Goal: Task Accomplishment & Management: Use online tool/utility

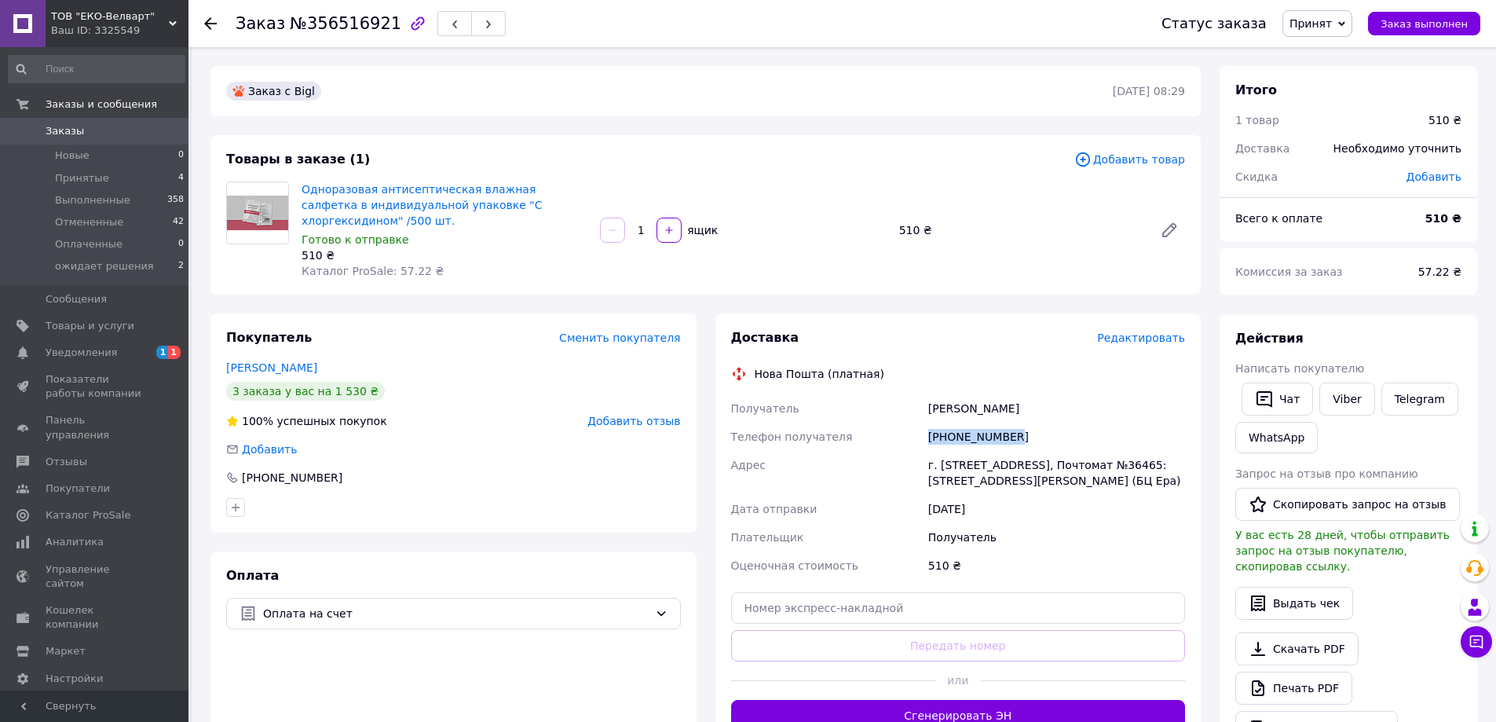
drag, startPoint x: 1008, startPoint y: 422, endPoint x: 926, endPoint y: 422, distance: 81.7
click at [926, 422] on div "[PHONE_NUMBER]" at bounding box center [1056, 436] width 263 height 28
copy div "[PHONE_NUMBER]"
drag, startPoint x: 1168, startPoint y: 450, endPoint x: 1142, endPoint y: 450, distance: 26.7
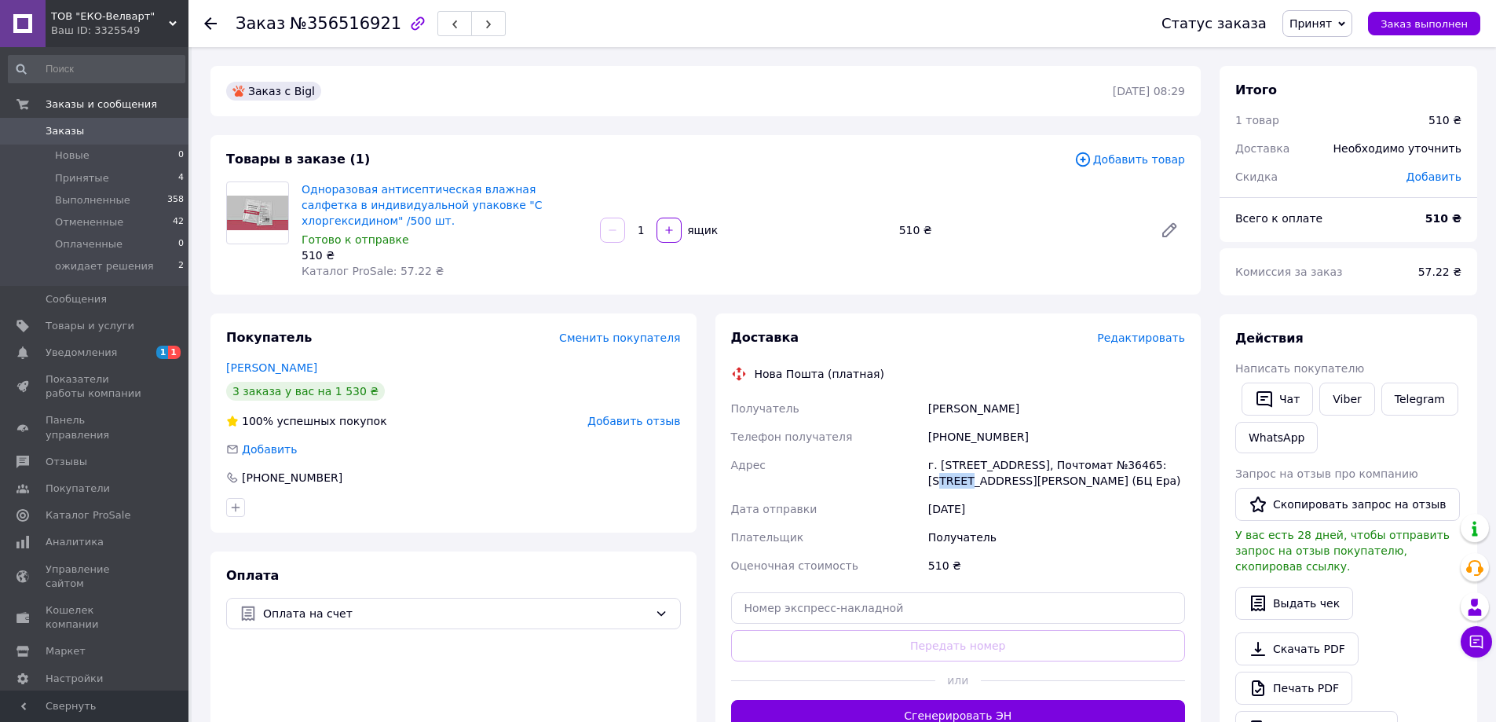
click at [1142, 451] on div "г. [STREET_ADDRESS], Почтомат №36465: [STREET_ADDRESS][PERSON_NAME] (БЦ Ера)" at bounding box center [1056, 473] width 263 height 44
copy div "36465"
click at [762, 594] on input "text" at bounding box center [958, 607] width 455 height 31
paste input "20451225230317"
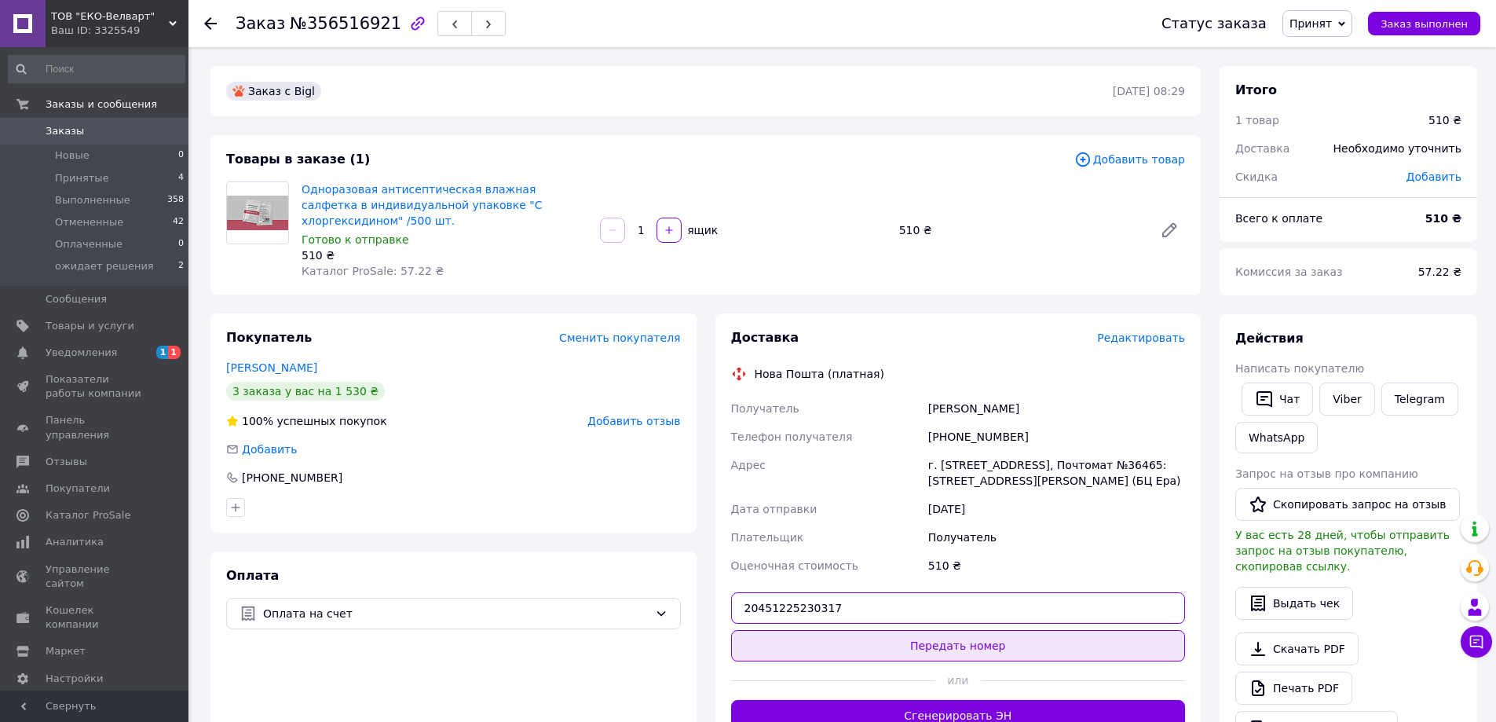
type input "20451225230317"
click at [844, 630] on button "Передать номер" at bounding box center [958, 645] width 455 height 31
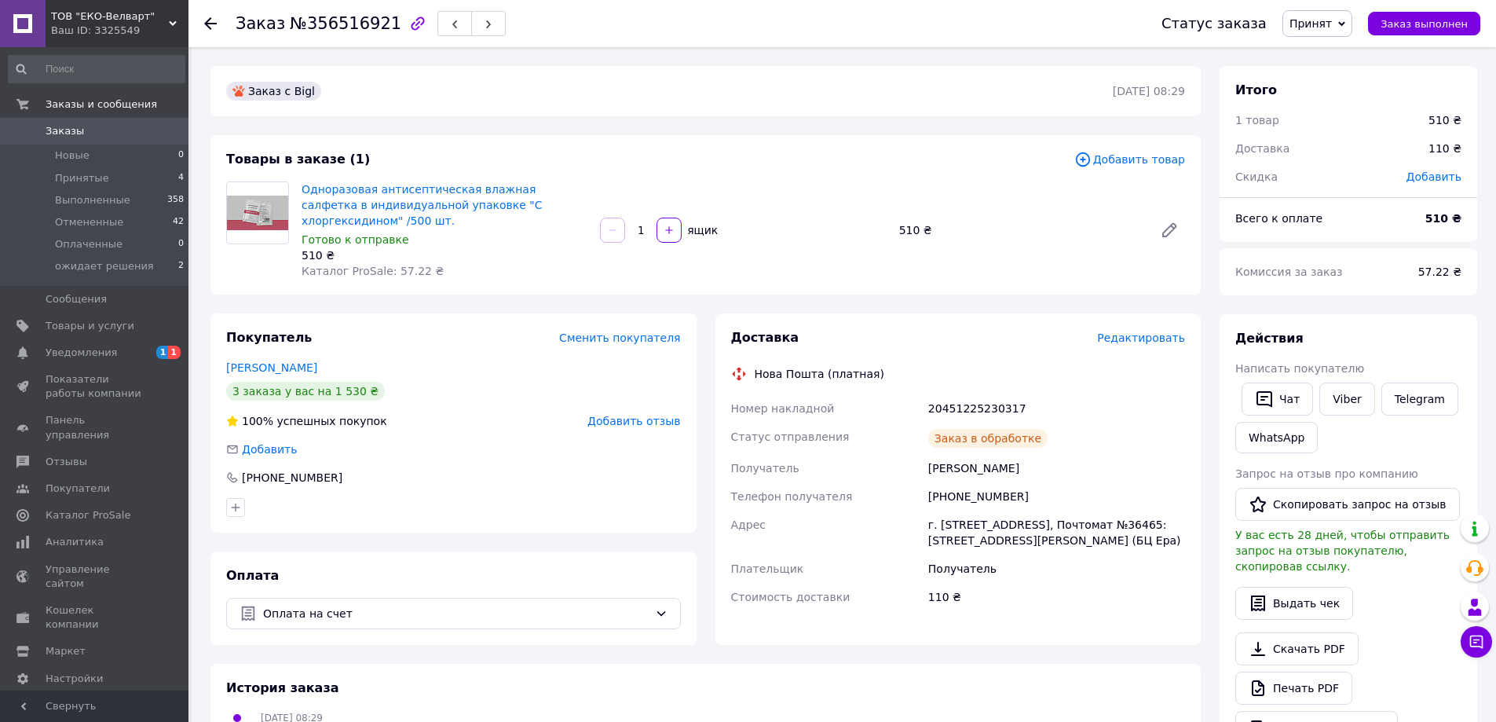
click at [213, 18] on icon at bounding box center [210, 23] width 13 height 13
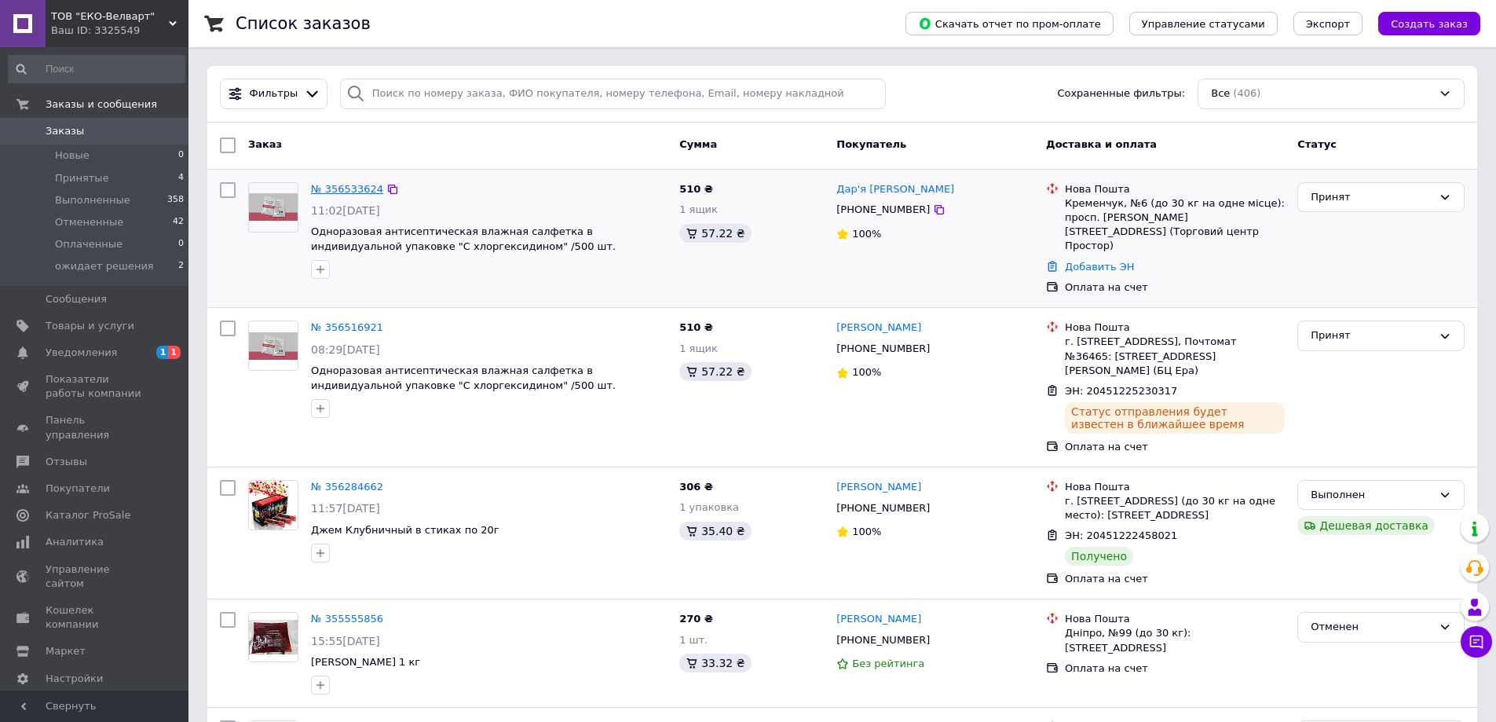
click at [340, 187] on link "№ 356533624" at bounding box center [347, 189] width 72 height 12
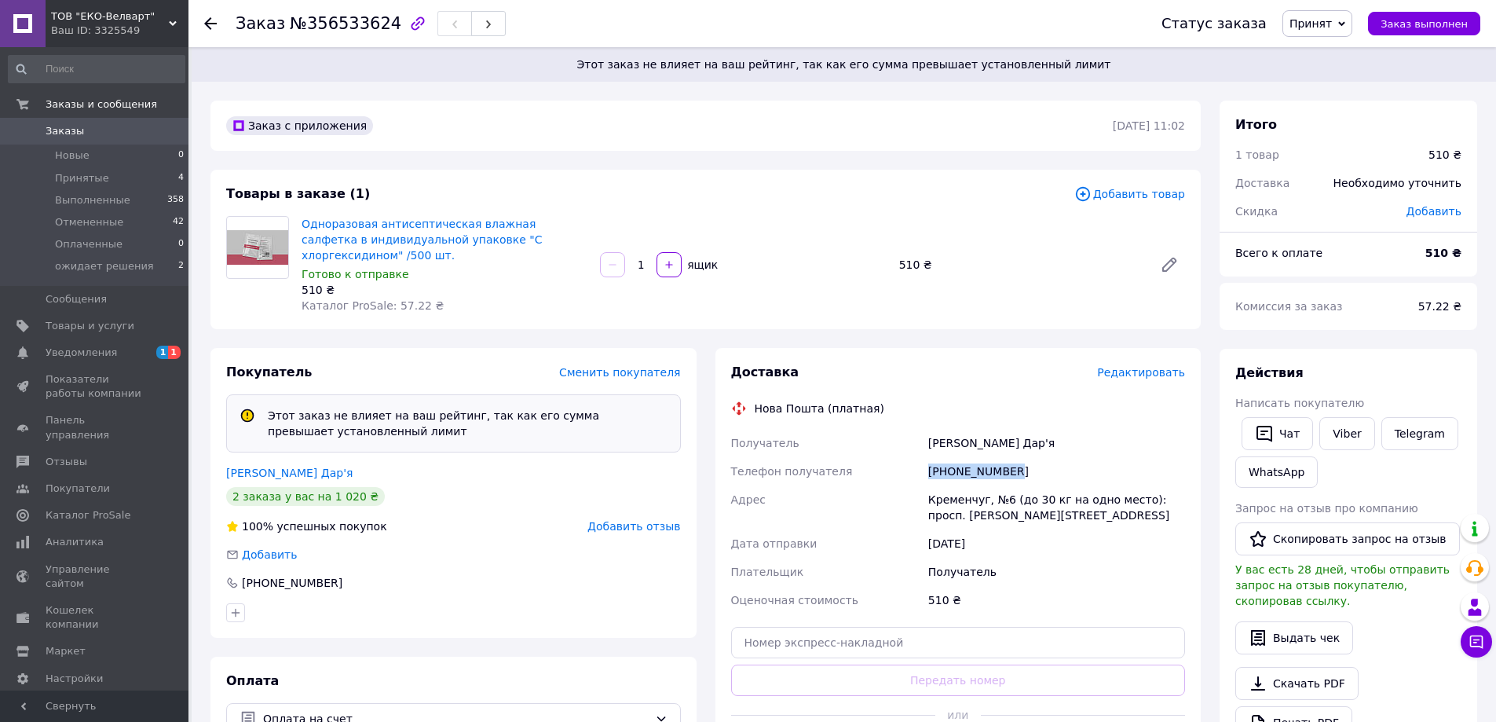
drag, startPoint x: 1022, startPoint y: 457, endPoint x: 922, endPoint y: 460, distance: 99.8
click at [922, 460] on div "Получатель [PERSON_NAME] Дар'я Телефон получателя [PHONE_NUMBER] Адрес Кременчу…" at bounding box center [958, 521] width 461 height 185
copy div "Телефон получателя [PHONE_NUMBER]"
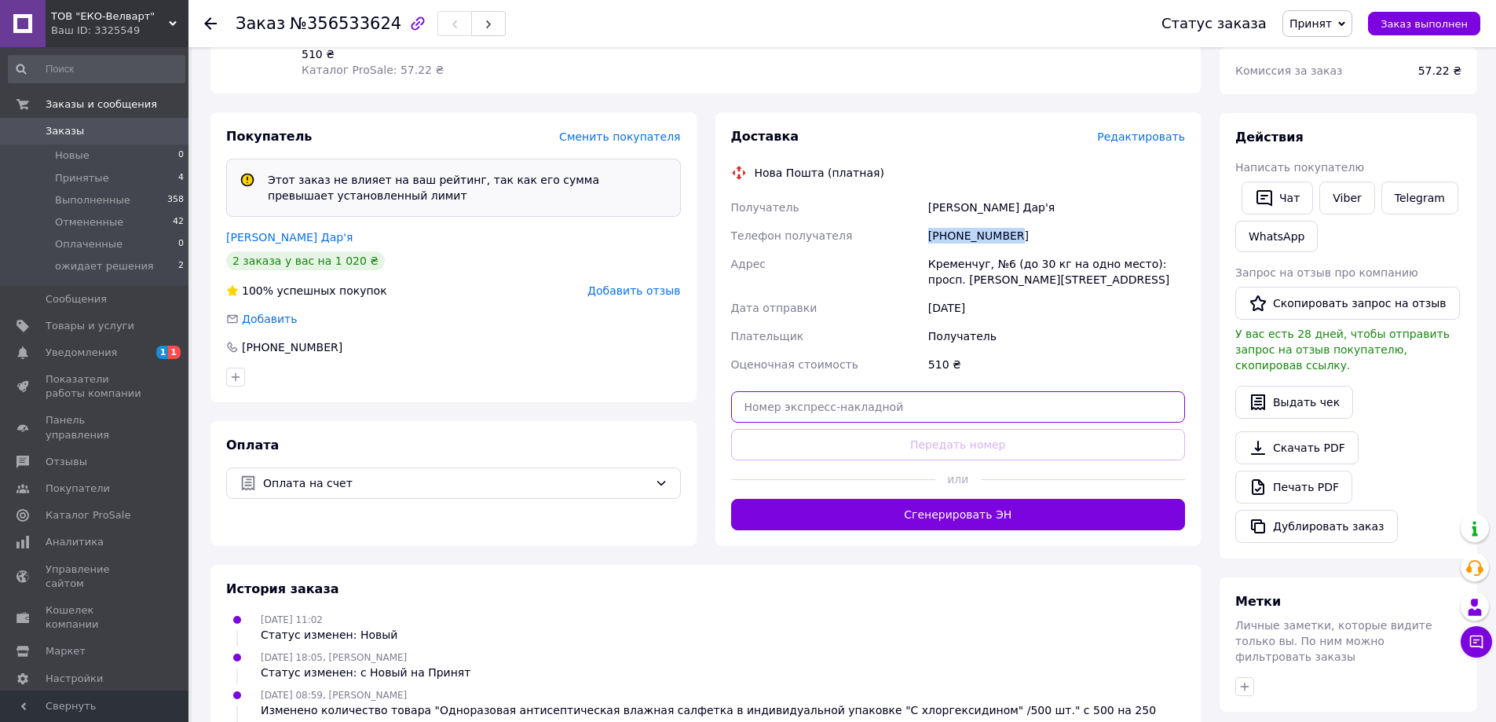
click at [758, 393] on input "text" at bounding box center [958, 406] width 455 height 31
paste input "20451225241136"
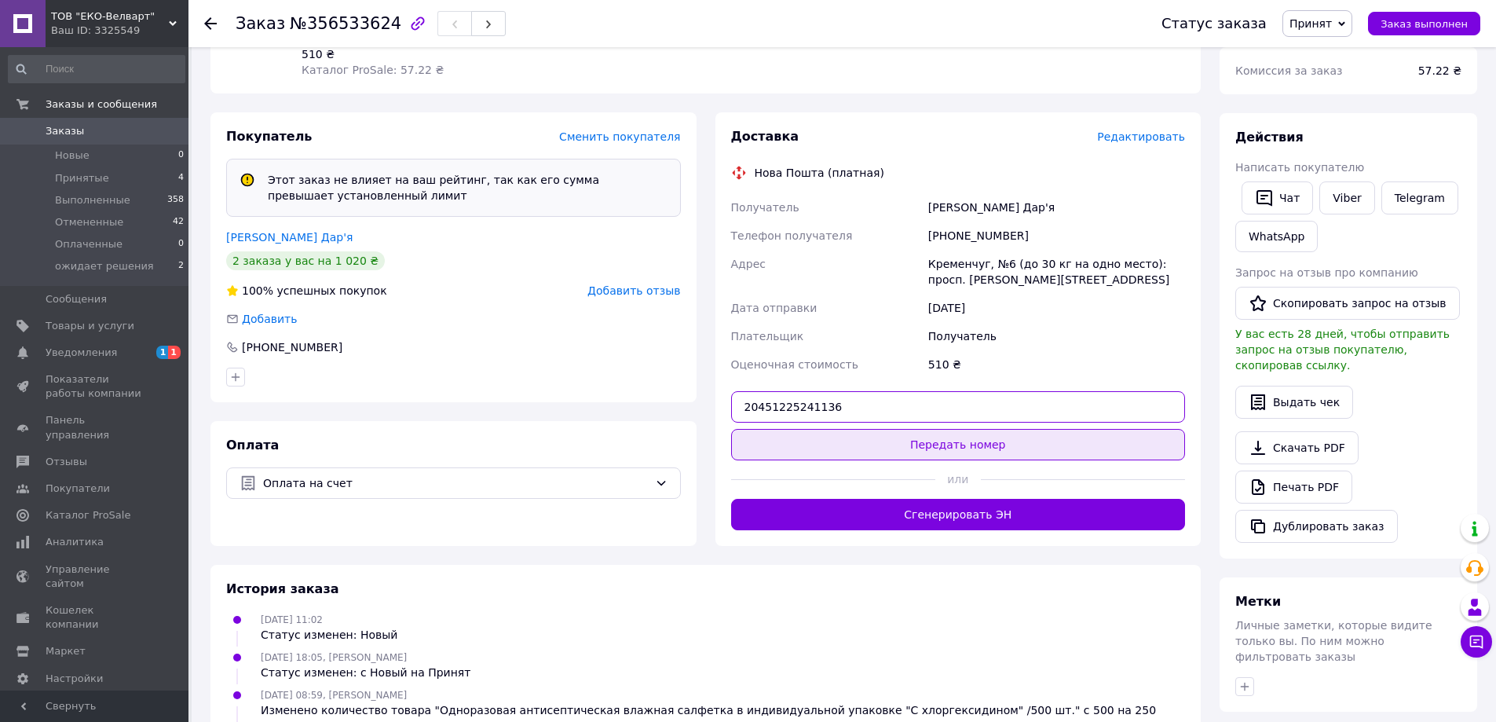
type input "20451225241136"
click at [902, 437] on button "Передать номер" at bounding box center [958, 444] width 455 height 31
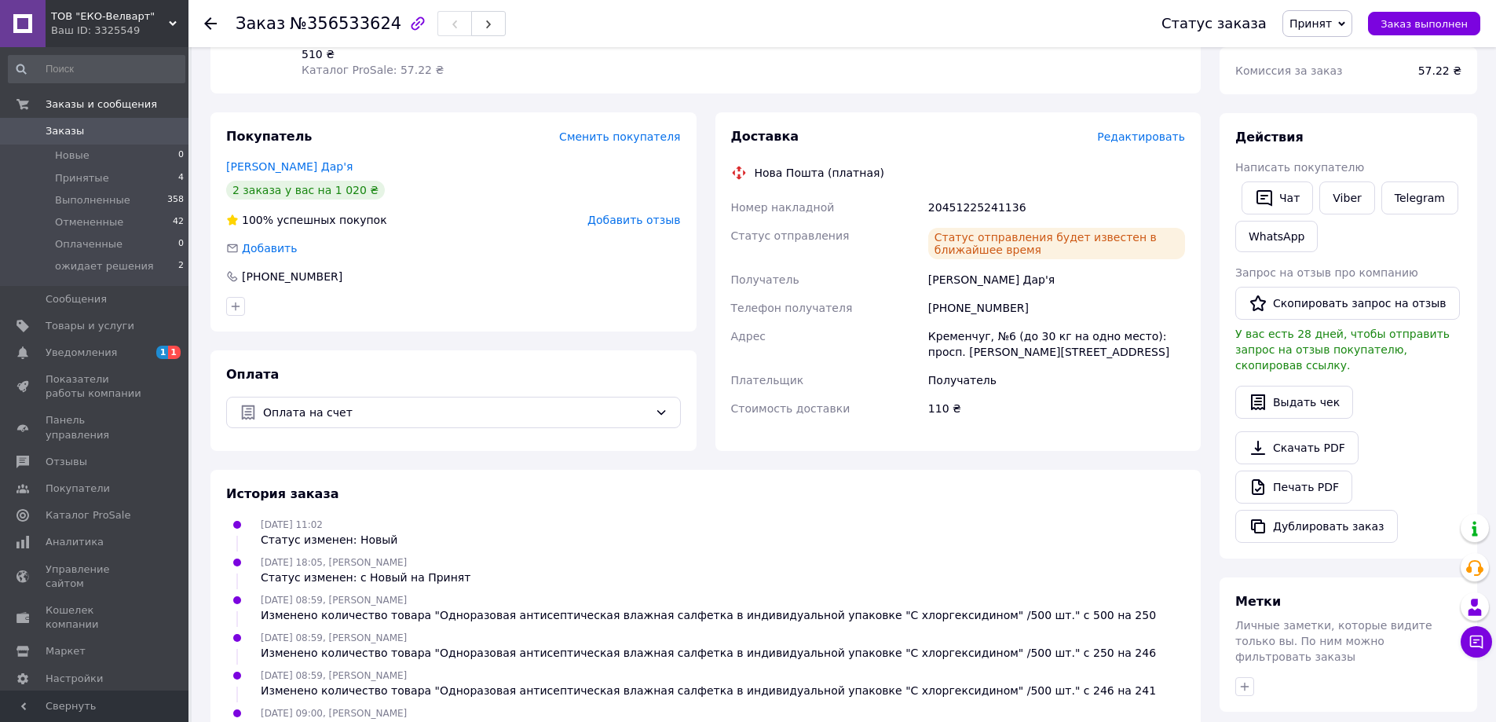
scroll to position [279, 0]
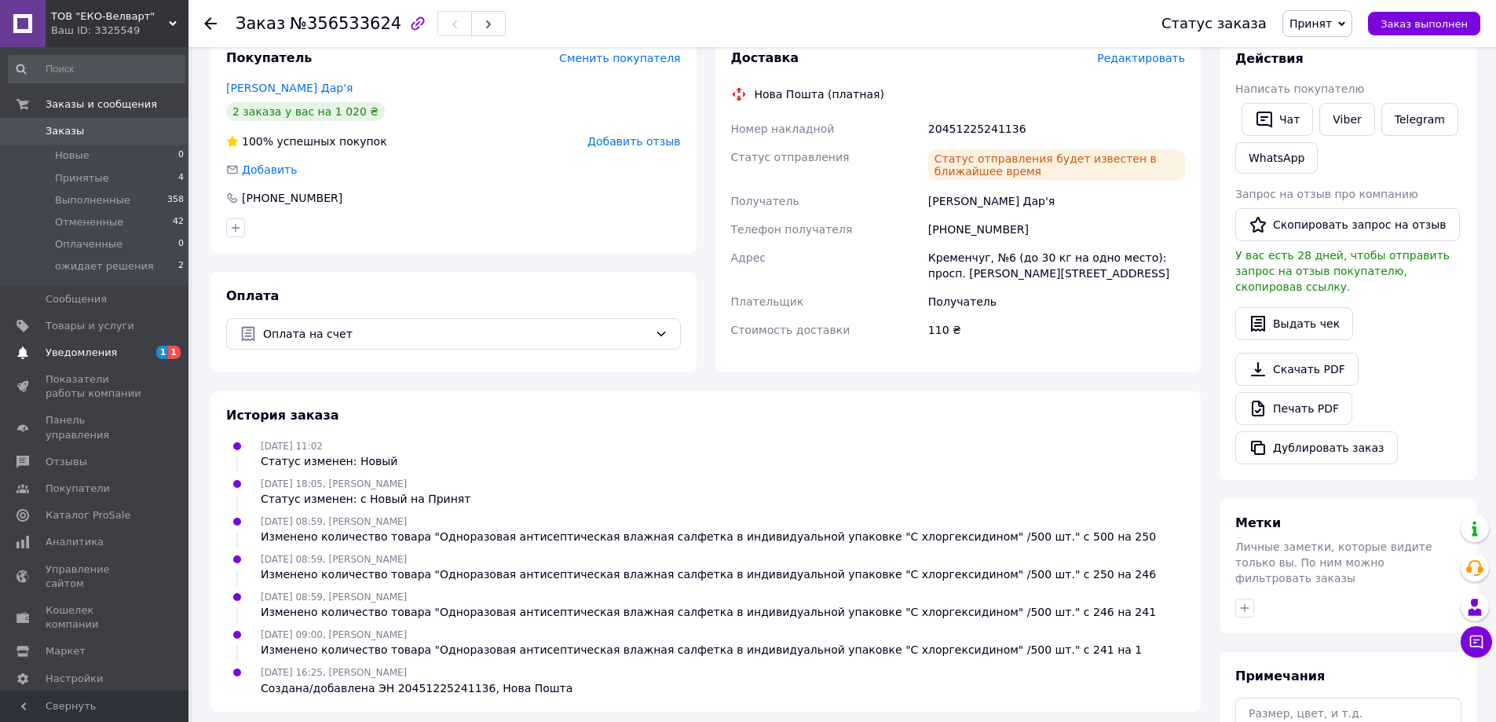
click at [88, 354] on span "Уведомления" at bounding box center [81, 352] width 71 height 14
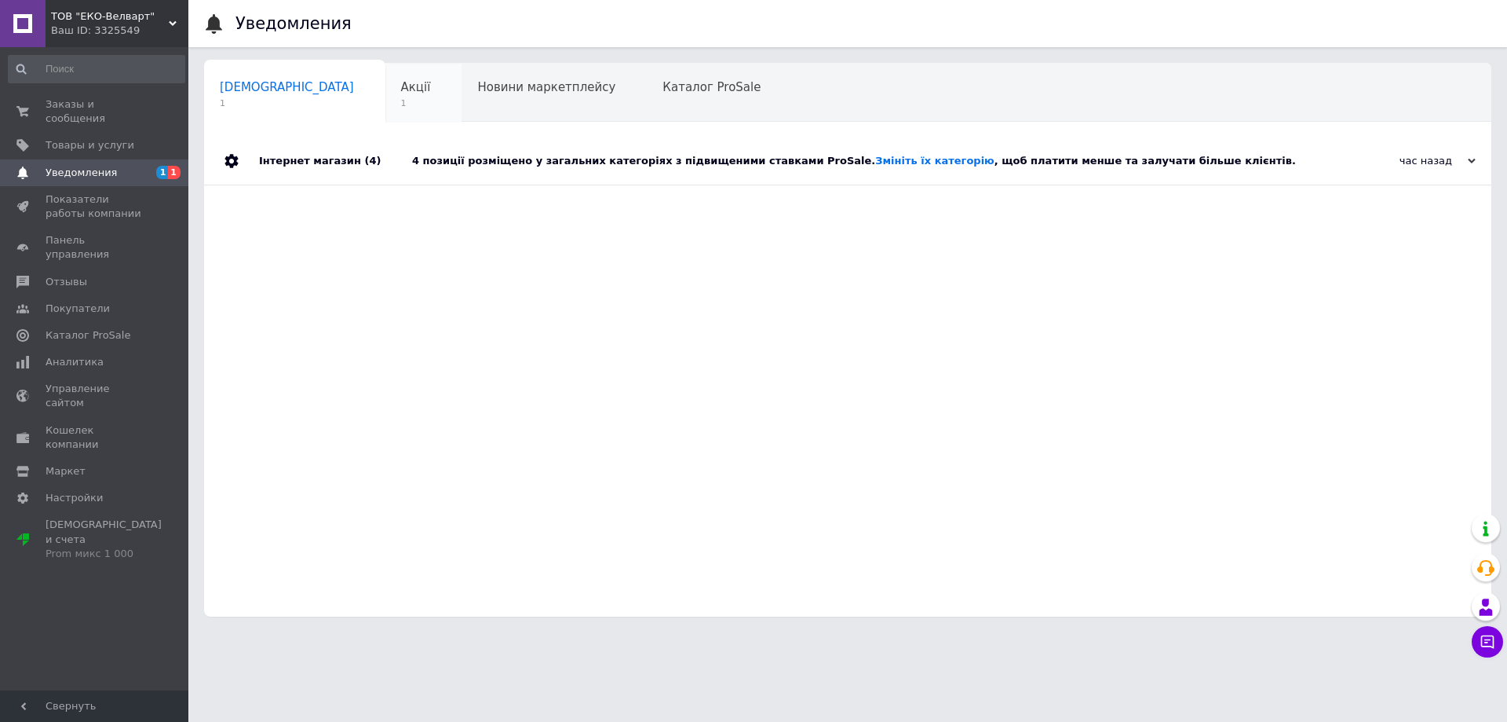
click at [401, 86] on span "Акції" at bounding box center [416, 87] width 30 height 14
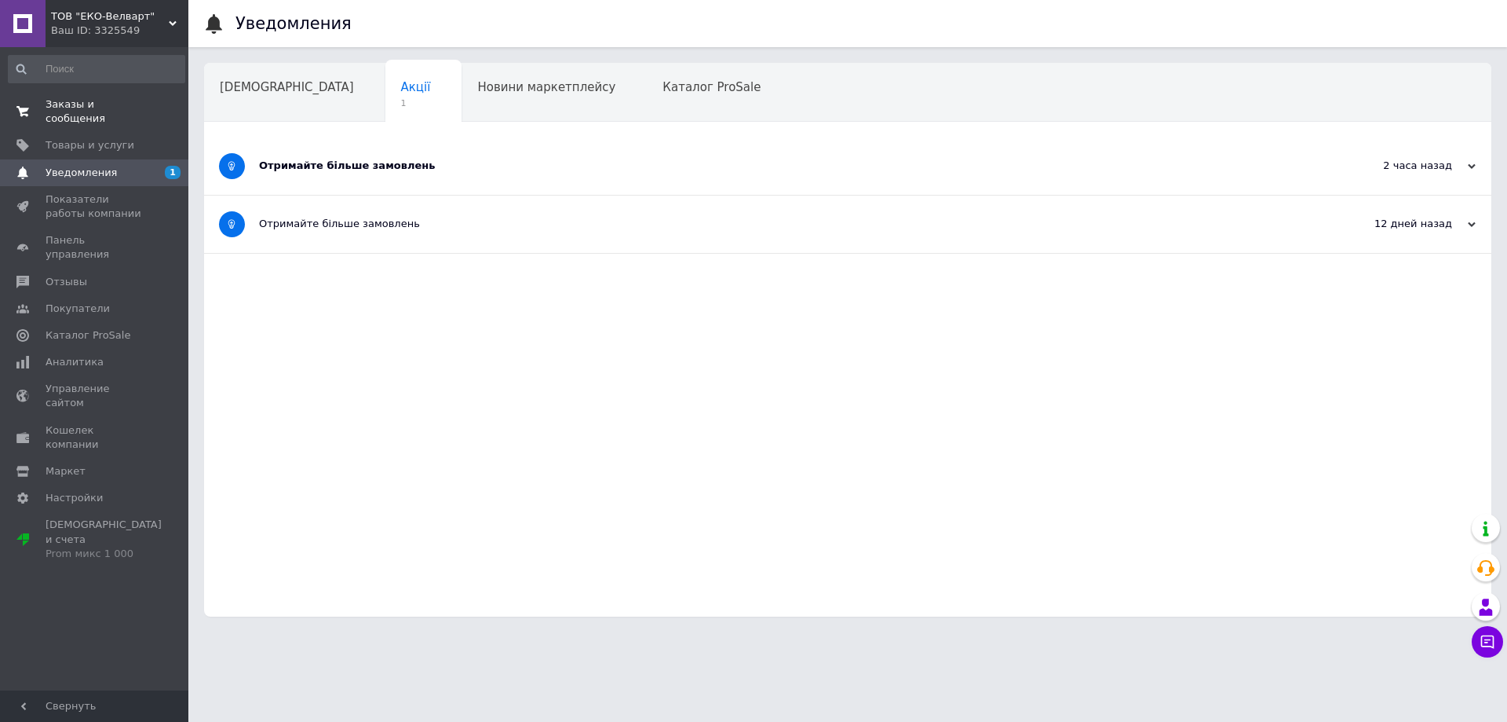
click at [120, 106] on span "Заказы и сообщения" at bounding box center [96, 111] width 100 height 28
